Goal: Information Seeking & Learning: Find specific fact

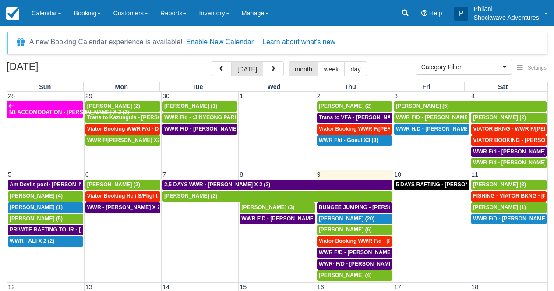
select select
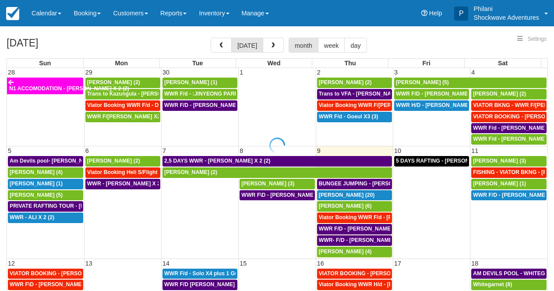
select select
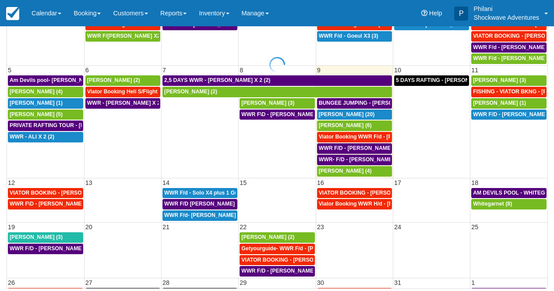
select select
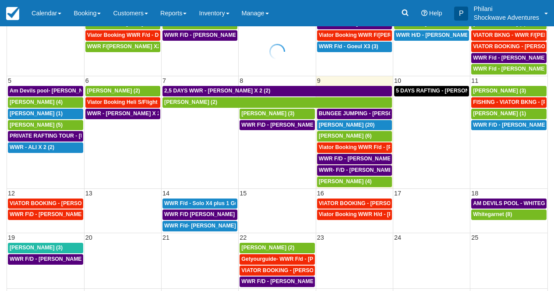
scroll to position [94, 0]
click at [68, 203] on span "VIATOR BOOKING - KROMPINGER RICK X 2 (2)" at bounding box center [64, 203] width 109 height 6
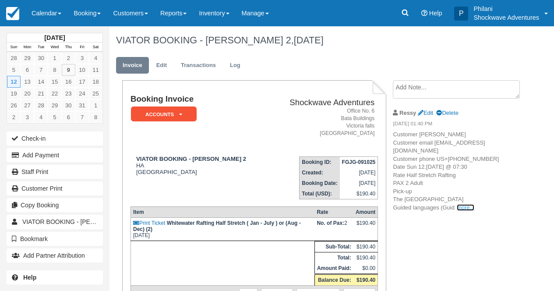
click at [463, 211] on link "more..." at bounding box center [465, 207] width 18 height 7
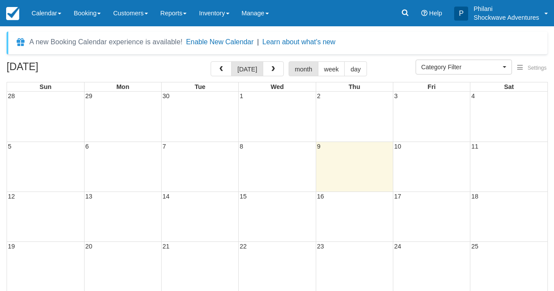
select select
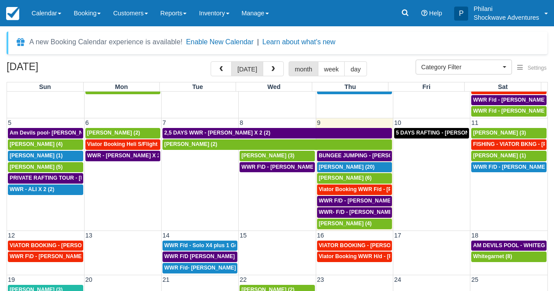
scroll to position [60, 0]
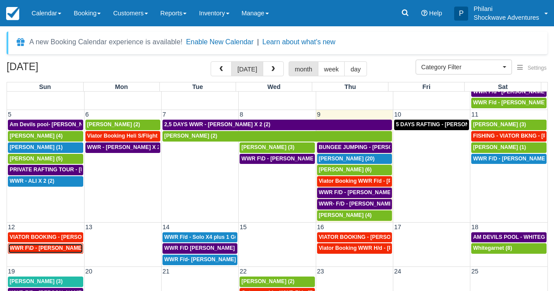
click at [63, 250] on span "WWR F\D - LEVI RAYMOND X 2 (2)" at bounding box center [53, 248] width 86 height 6
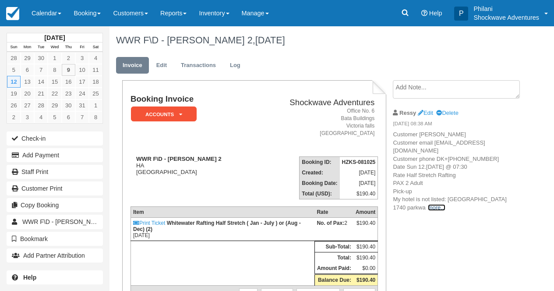
click at [428, 211] on link "more..." at bounding box center [437, 207] width 18 height 7
click at [0, 0] on span "y drive Guided languages (Guided language: English) Extras Created Tue, October…" at bounding box center [0, 0] width 0 height 0
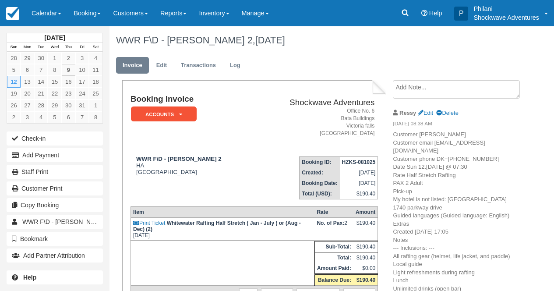
click at [518, 196] on p "Customer Levi, Raymond Customer email S-9f1dfab0f783448ba47bc9e73a08519a+132379…" at bounding box center [455, 231] width 125 height 203
click at [39, 12] on link "Calendar" at bounding box center [46, 13] width 42 height 26
click at [46, 16] on link "Calendar" at bounding box center [46, 13] width 42 height 26
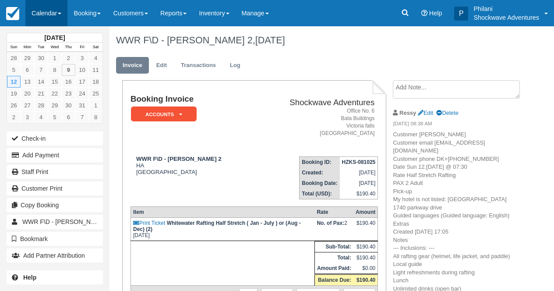
click at [57, 14] on link "Calendar" at bounding box center [46, 13] width 42 height 26
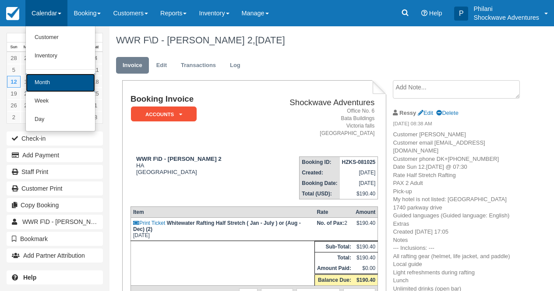
click at [70, 81] on link "Month" at bounding box center [60, 83] width 69 height 18
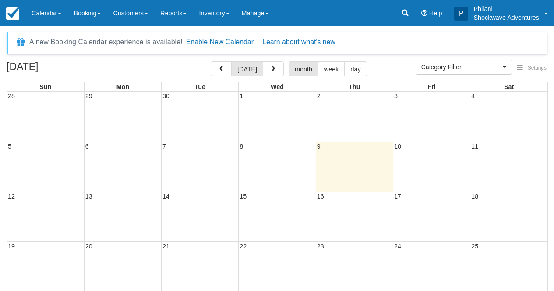
select select
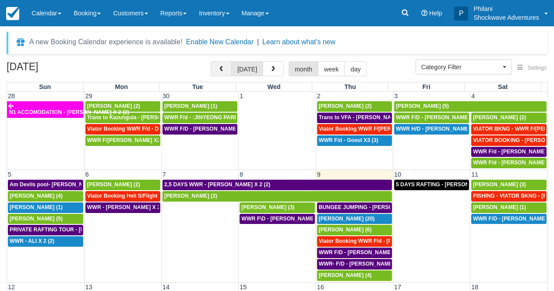
click at [224, 67] on span "button" at bounding box center [221, 69] width 6 height 6
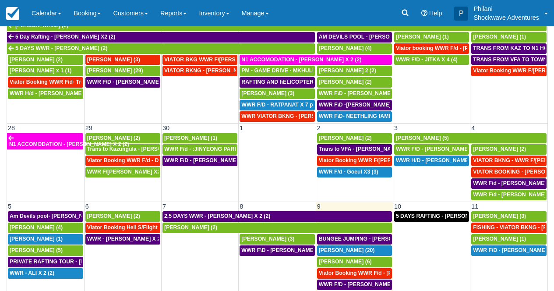
scroll to position [104, 0]
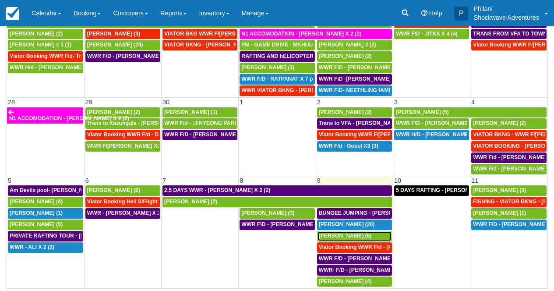
click at [353, 238] on div "Jens Ritter (6)" at bounding box center [354, 235] width 71 height 7
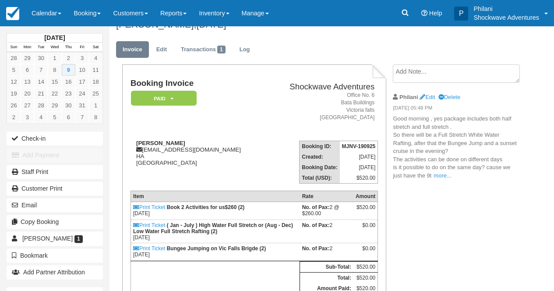
scroll to position [21, 0]
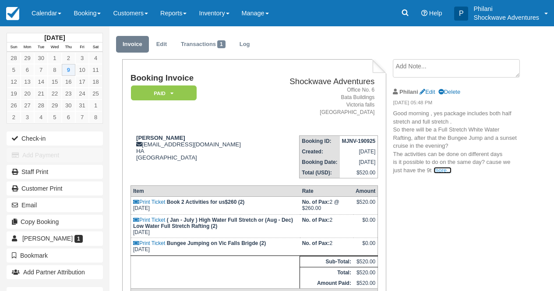
click at [437, 169] on link "more..." at bounding box center [442, 170] width 18 height 7
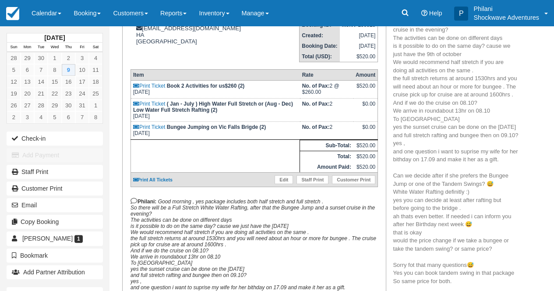
scroll to position [161, 0]
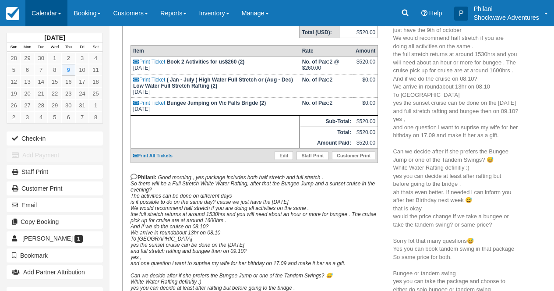
click at [56, 14] on link "Calendar" at bounding box center [46, 13] width 42 height 26
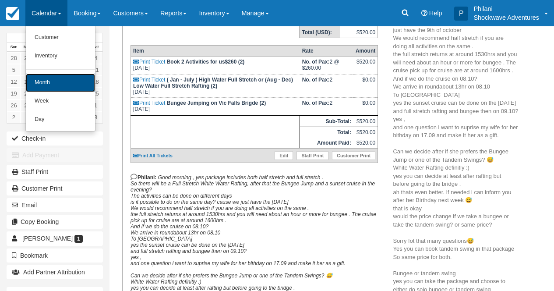
click at [72, 79] on link "Month" at bounding box center [60, 83] width 69 height 18
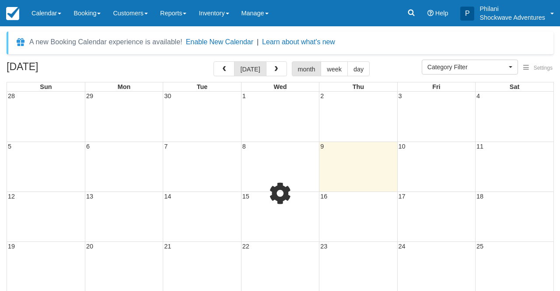
select select
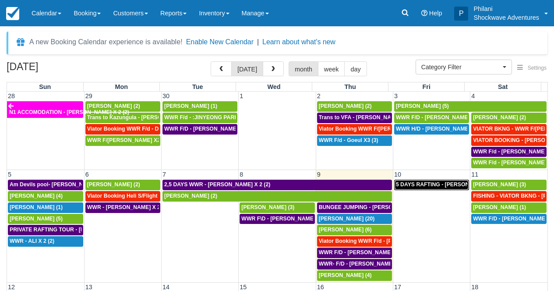
click at [414, 183] on span "5 DAYS RAFTING - Antony Boffey X 2 (4)" at bounding box center [451, 184] width 111 height 6
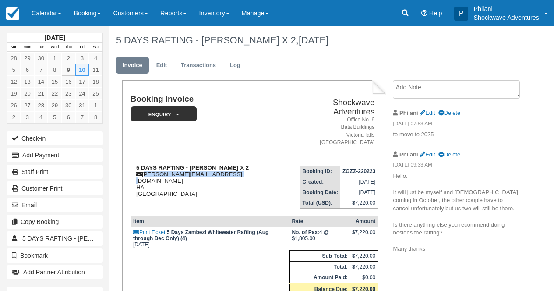
drag, startPoint x: 227, startPoint y: 167, endPoint x: 144, endPoint y: 168, distance: 83.2
click at [144, 168] on div "5 DAYS RAFTING - [PERSON_NAME] X 2 [EMAIL_ADDRESS][DOMAIN_NAME] HA [GEOGRAPHIC_…" at bounding box center [208, 180] width 156 height 33
drag, startPoint x: 141, startPoint y: 165, endPoint x: 191, endPoint y: 167, distance: 50.4
click at [191, 167] on div "5 DAYS RAFTING - [PERSON_NAME] X 2 [EMAIL_ADDRESS][DOMAIN_NAME] HA [GEOGRAPHIC_…" at bounding box center [208, 180] width 156 height 33
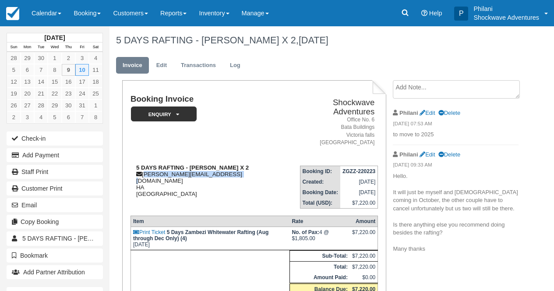
drag, startPoint x: 233, startPoint y: 168, endPoint x: 145, endPoint y: 167, distance: 88.0
click at [145, 167] on div "5 DAYS RAFTING - [PERSON_NAME] X 2 [EMAIL_ADDRESS][DOMAIN_NAME] HA [GEOGRAPHIC_…" at bounding box center [208, 180] width 156 height 33
drag, startPoint x: 227, startPoint y: 166, endPoint x: 140, endPoint y: 165, distance: 86.2
click at [140, 166] on div "5 DAYS RAFTING - [PERSON_NAME] X 2 [EMAIL_ADDRESS][DOMAIN_NAME] HA [GEOGRAPHIC_…" at bounding box center [208, 180] width 156 height 33
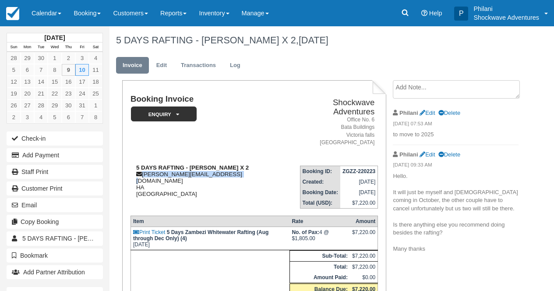
copy div "[PERSON_NAME][EMAIL_ADDRESS][DOMAIN_NAME]"
